Goal: Navigation & Orientation: Find specific page/section

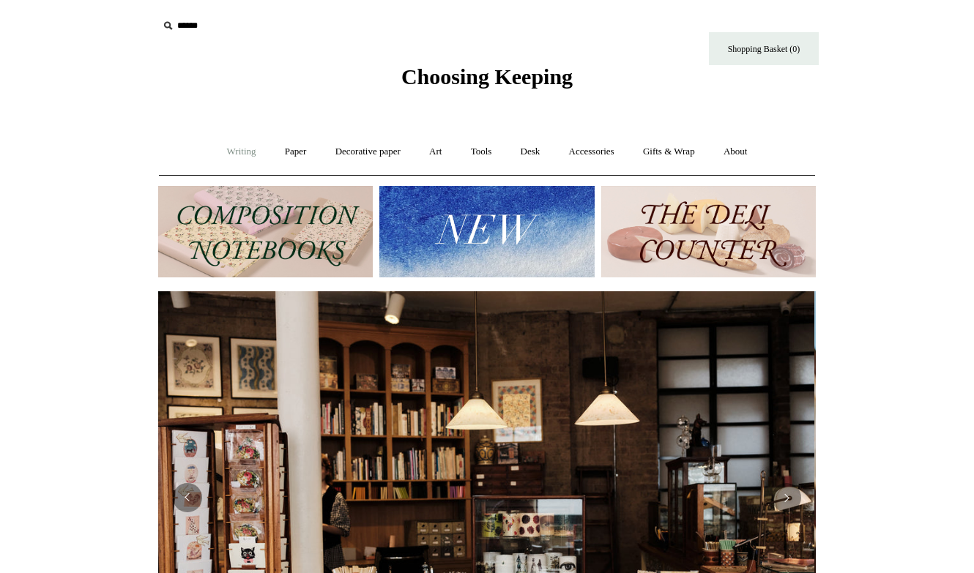
click at [228, 158] on link "Writing +" at bounding box center [242, 152] width 56 height 39
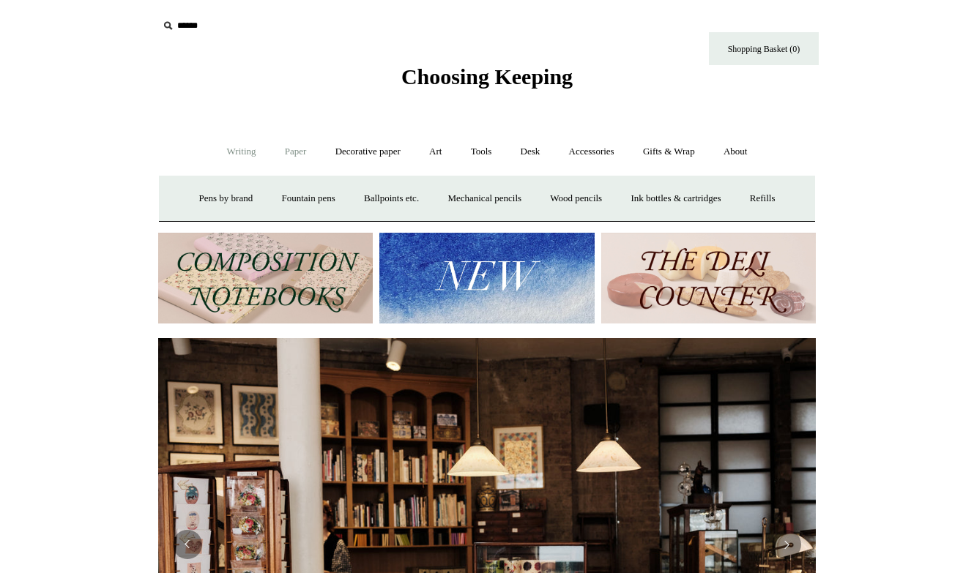
click at [299, 156] on link "Paper +" at bounding box center [296, 152] width 48 height 39
click at [367, 186] on link "📆 Dated Diaries 📆" at bounding box center [371, 198] width 107 height 39
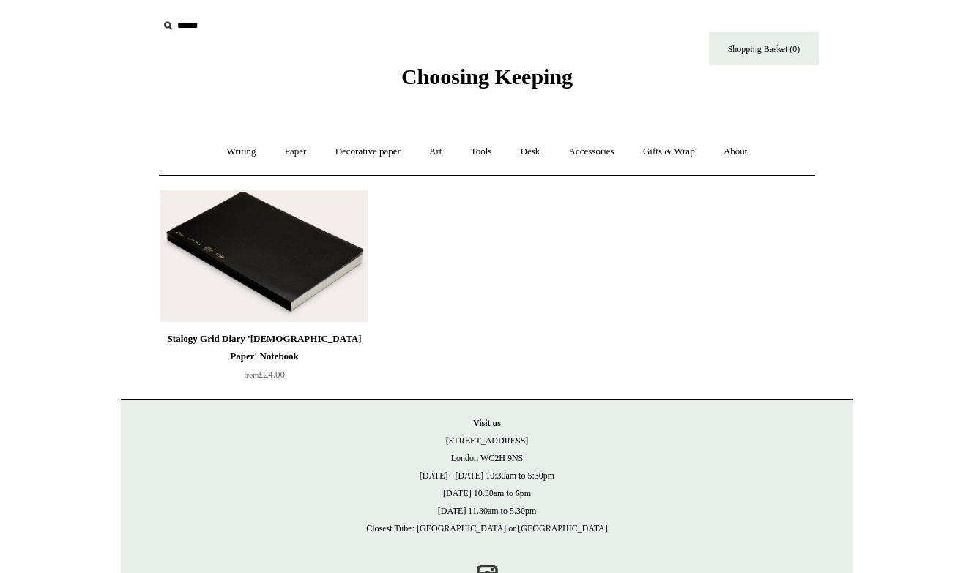
scroll to position [55, 0]
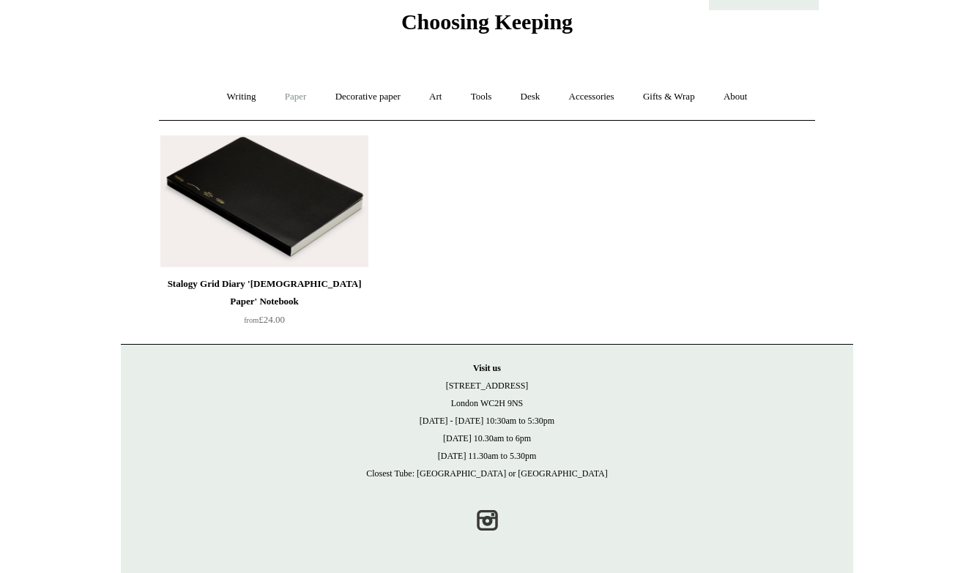
click at [277, 92] on link "Paper +" at bounding box center [296, 97] width 48 height 39
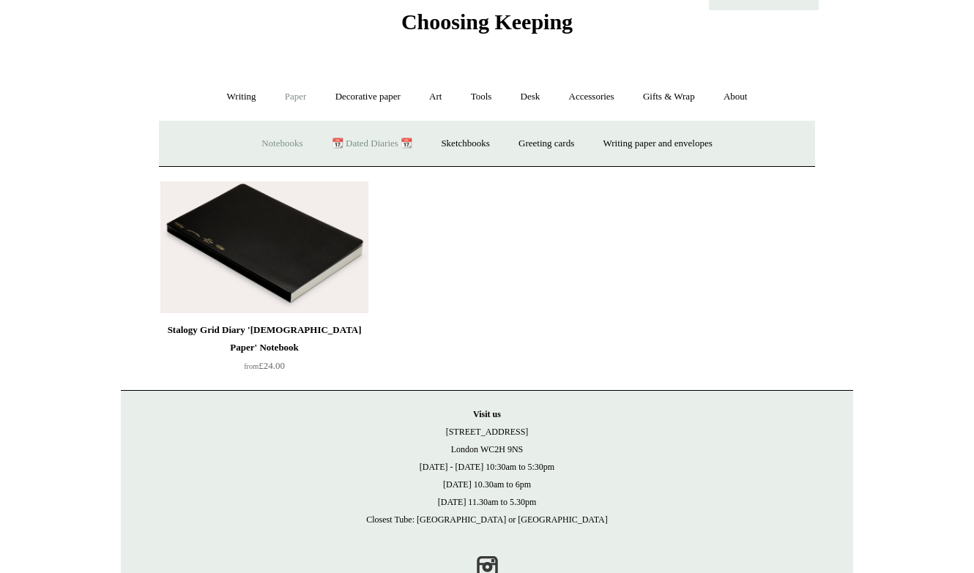
click at [272, 133] on link "Notebooks +" at bounding box center [281, 143] width 67 height 39
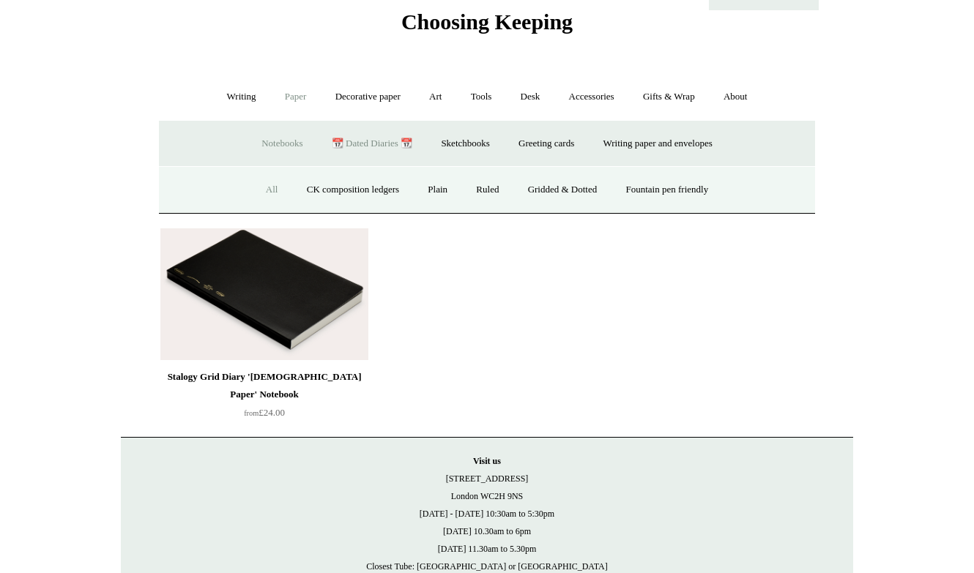
click at [261, 190] on link "All" at bounding box center [272, 190] width 39 height 39
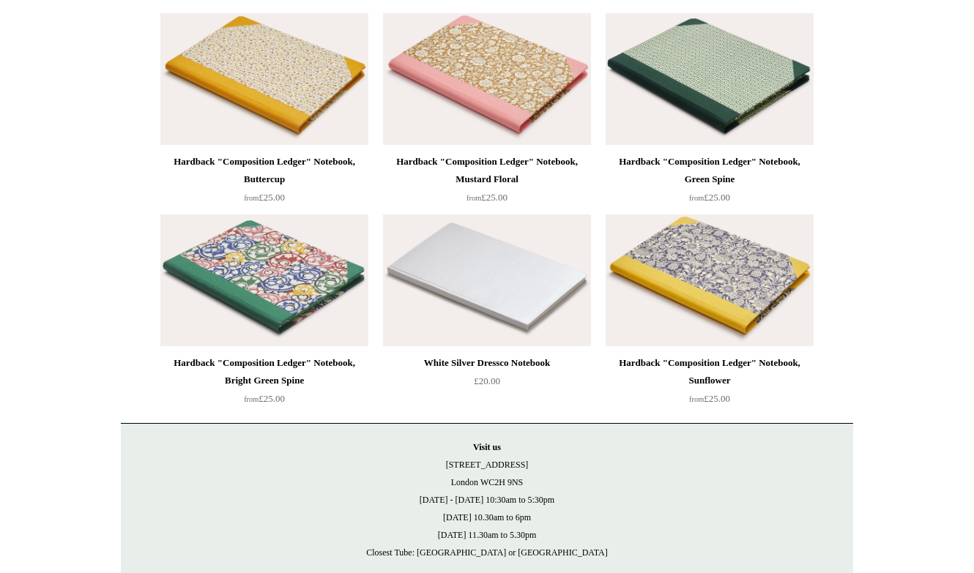
scroll to position [12739, 0]
